Goal: Task Accomplishment & Management: Manage account settings

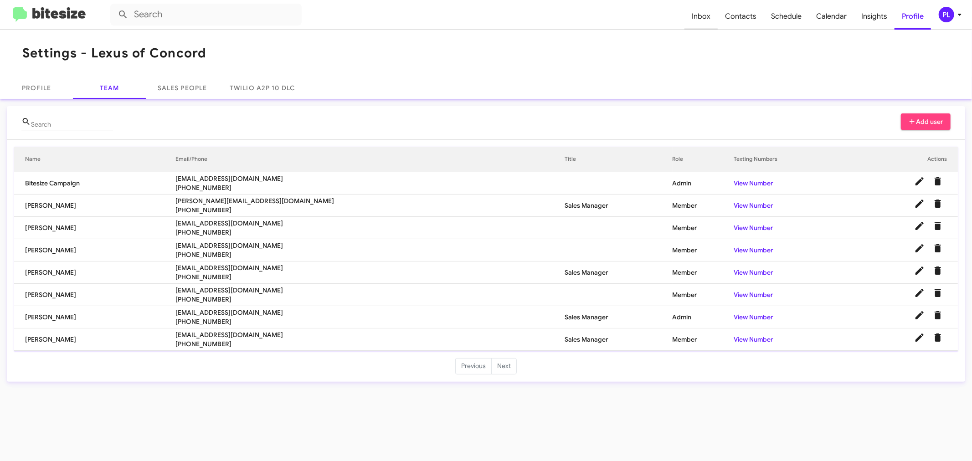
click at [703, 13] on span "Inbox" at bounding box center [700, 16] width 33 height 26
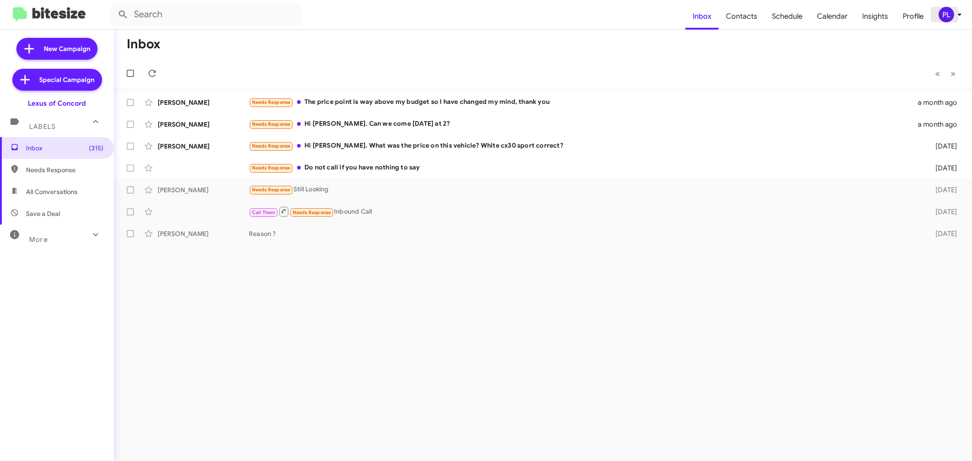
click at [964, 12] on icon at bounding box center [959, 14] width 11 height 11
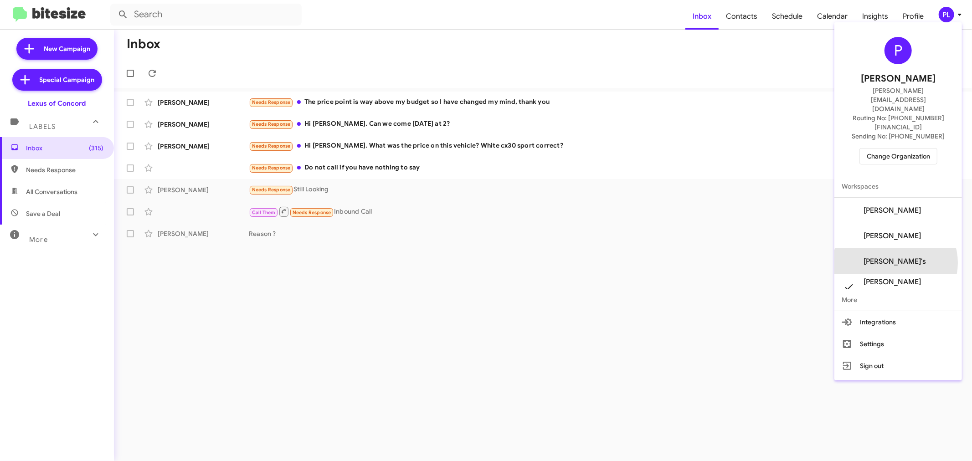
click at [912, 257] on span "[PERSON_NAME]'s" at bounding box center [894, 261] width 62 height 9
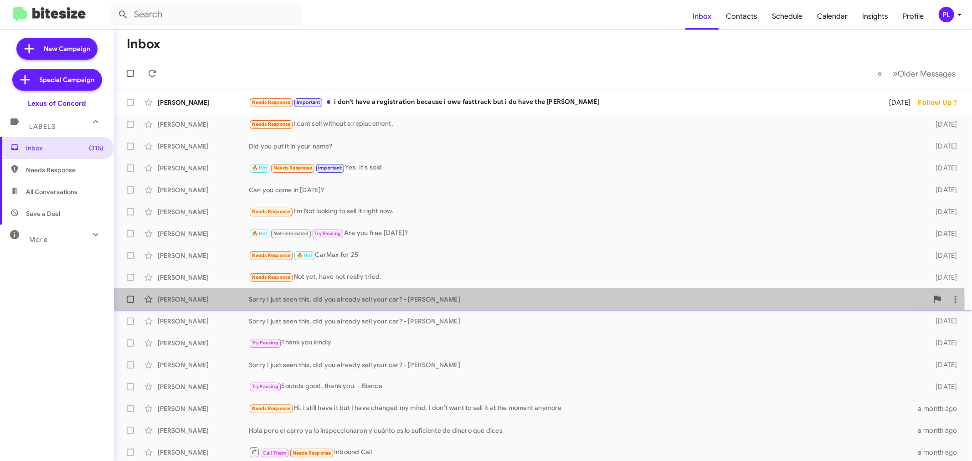
click at [360, 305] on div "Yusuf Asalati Sorry I just seen this, did you already sell your car? - Bianca 2…" at bounding box center [542, 299] width 843 height 18
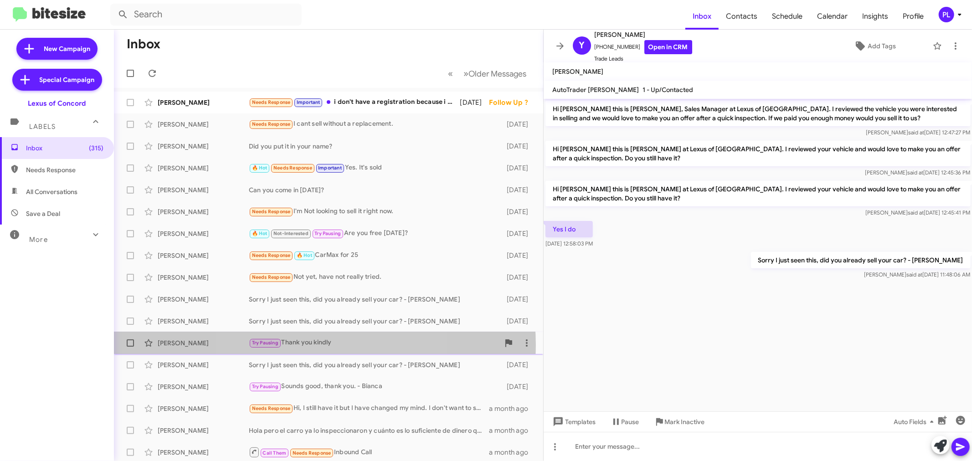
click at [318, 345] on div "Try Pausing Thank you kindly" at bounding box center [374, 343] width 251 height 10
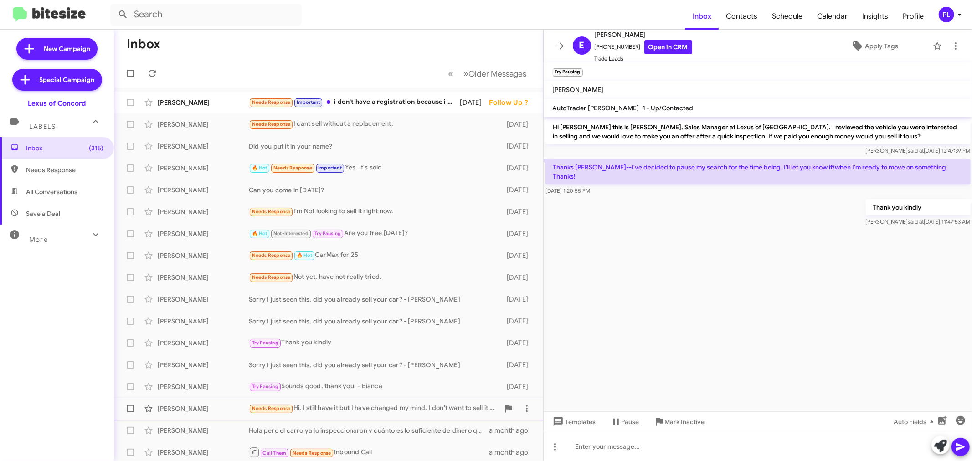
click at [357, 403] on div "Needs Response Hi, I still have it but I have changed my mind. I don't want to …" at bounding box center [374, 408] width 251 height 10
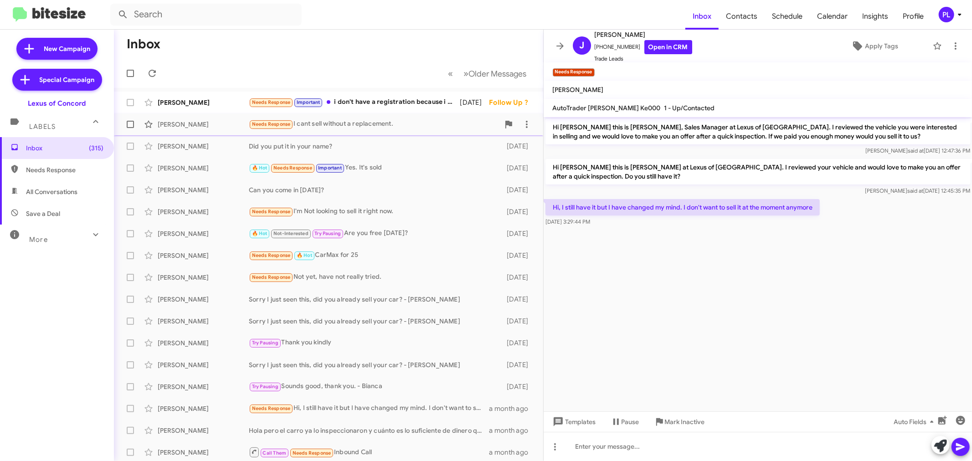
click at [402, 121] on div "Needs Response I cant sell without a replacement." at bounding box center [374, 124] width 251 height 10
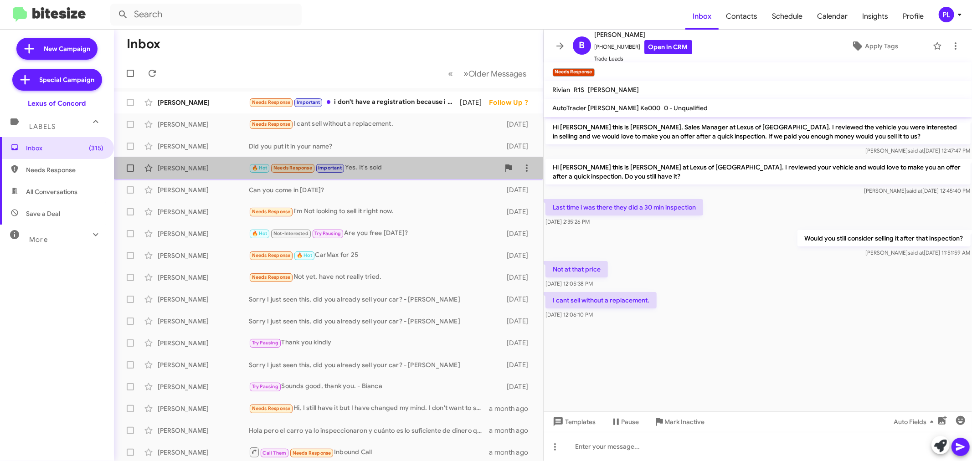
click at [393, 167] on div "🔥 Hot Needs Response Important Yes. It's sold" at bounding box center [374, 168] width 251 height 10
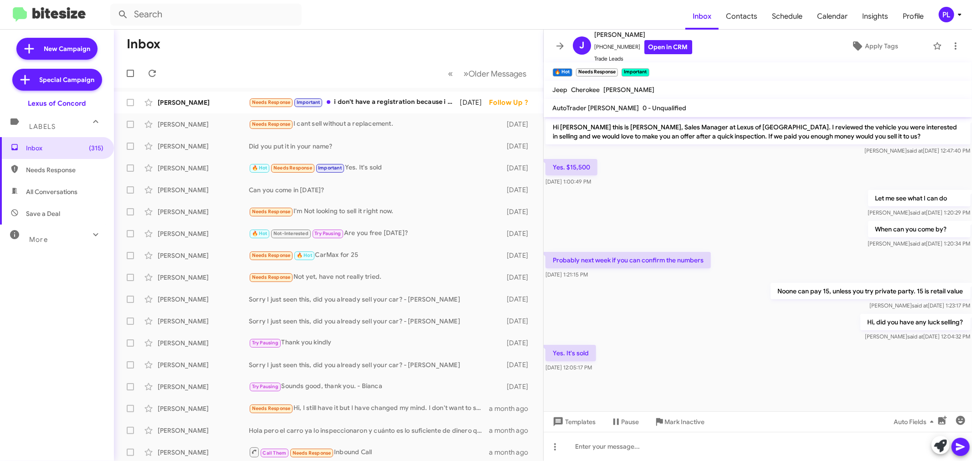
click at [958, 13] on icon at bounding box center [959, 14] width 11 height 11
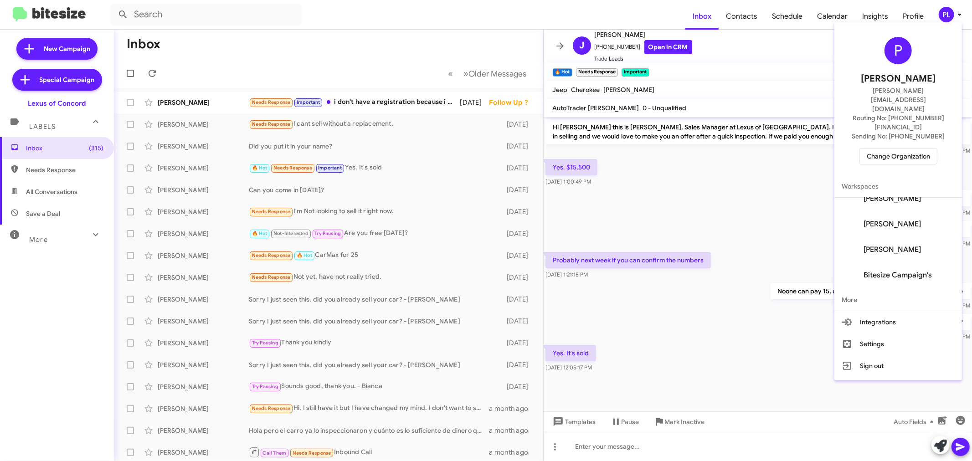
scroll to position [190, 0]
click at [918, 246] on span "Bitesize Campaign's" at bounding box center [897, 250] width 68 height 9
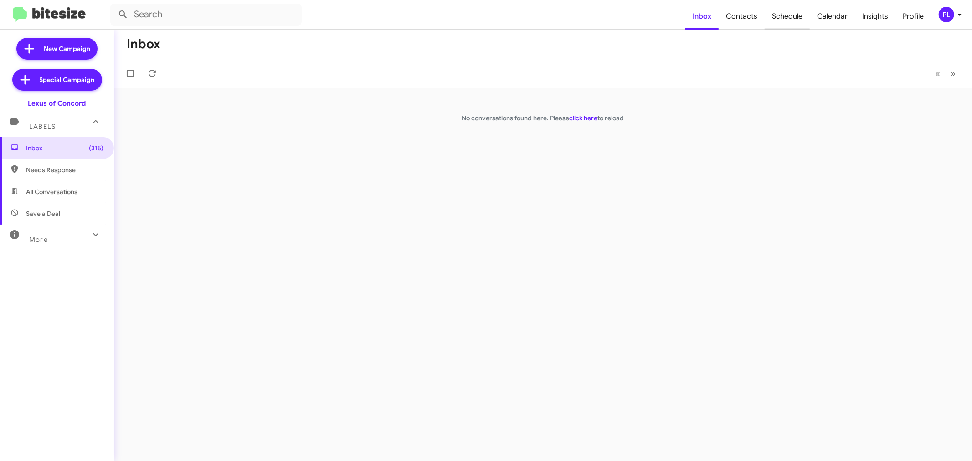
click at [786, 19] on span "Schedule" at bounding box center [787, 16] width 45 height 26
